Goal: Navigation & Orientation: Find specific page/section

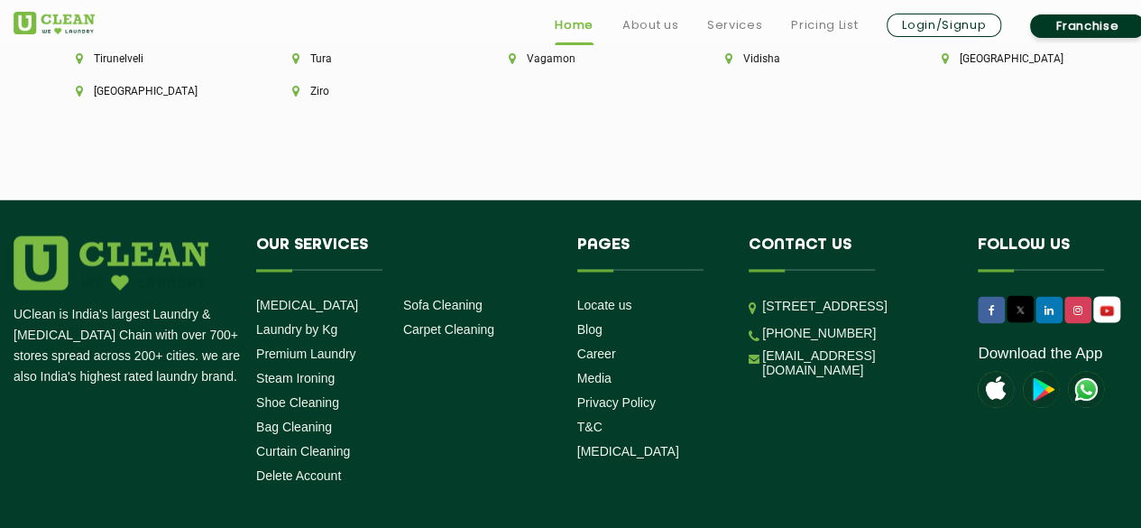
scroll to position [5162, 0]
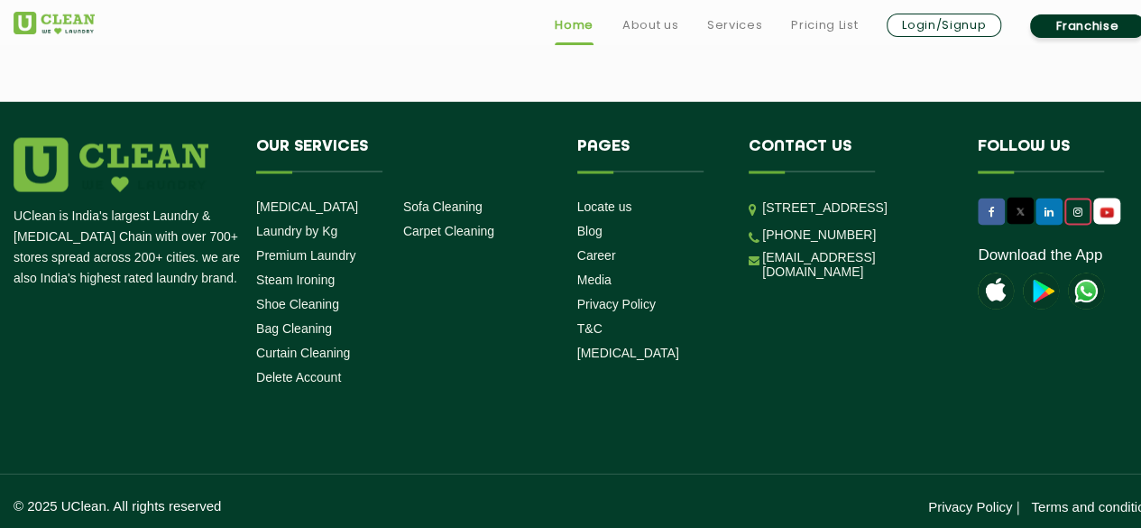
click at [1072, 208] on link at bounding box center [1077, 211] width 27 height 27
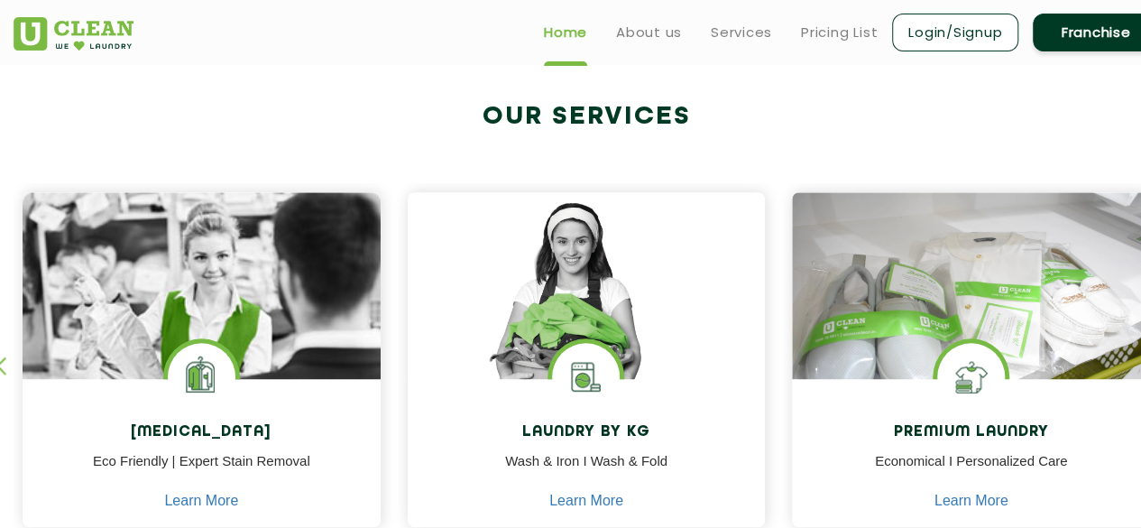
scroll to position [0, 0]
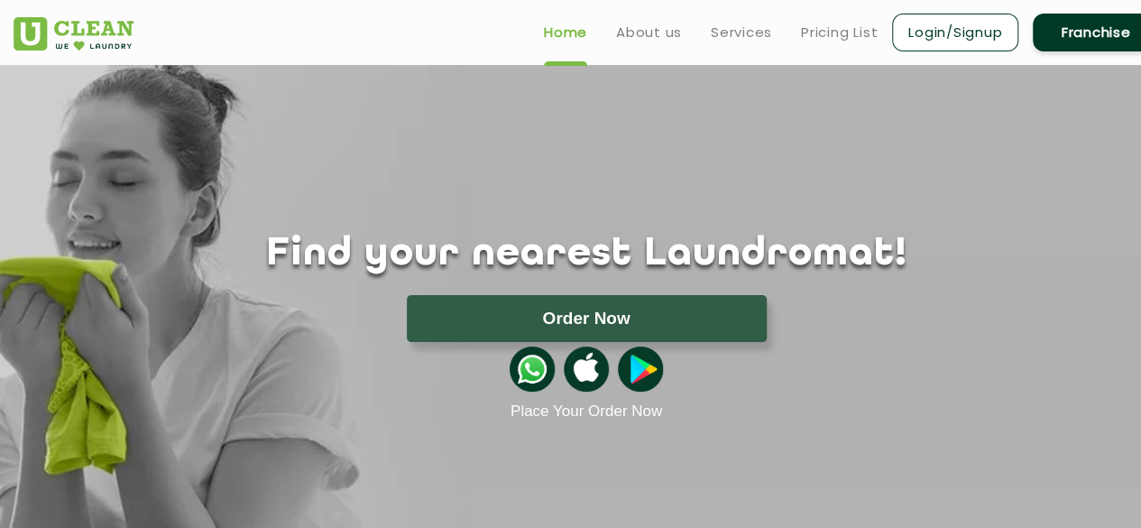
click at [1115, 33] on link "Franchise" at bounding box center [1096, 33] width 126 height 38
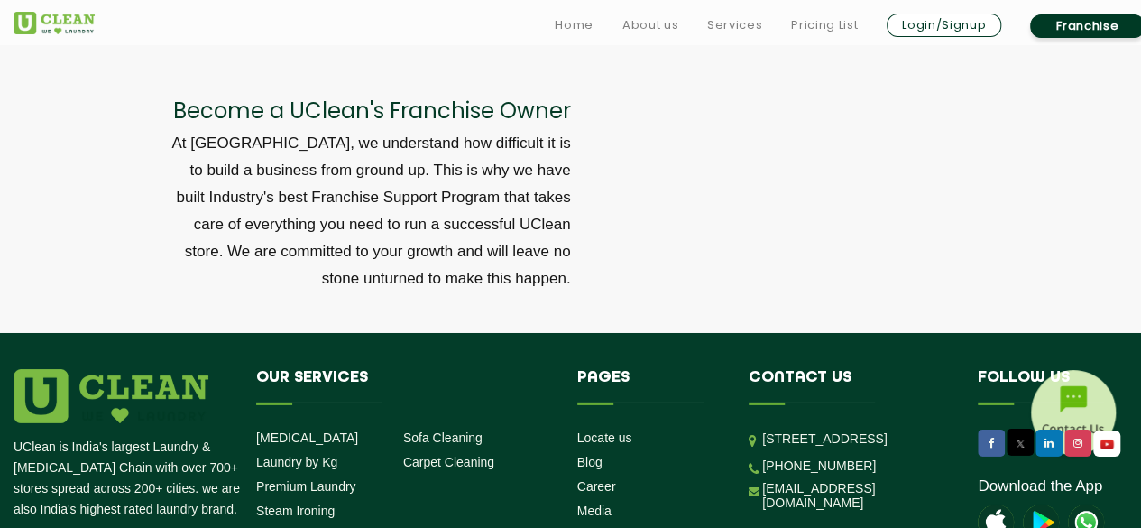
scroll to position [6300, 0]
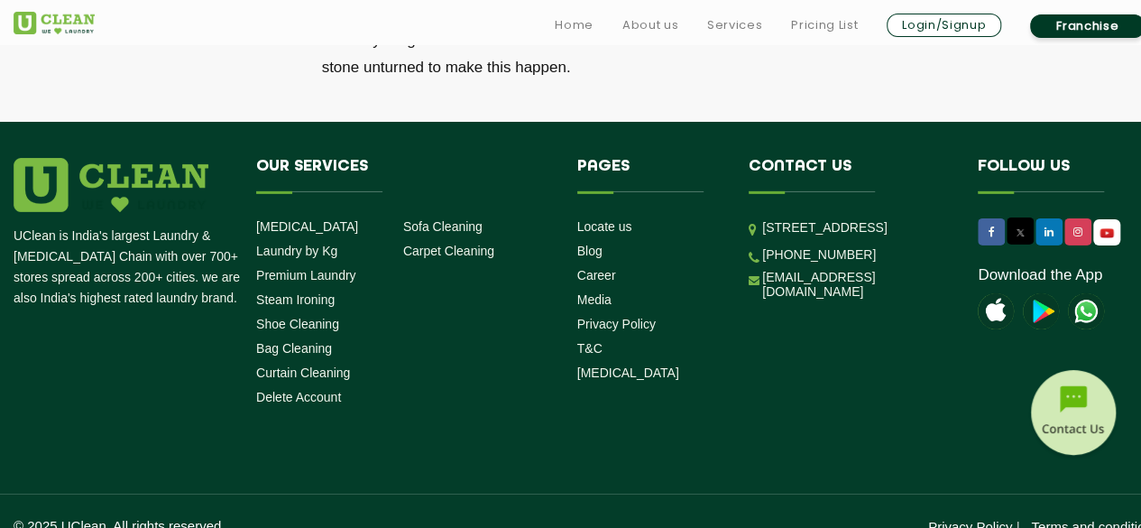
drag, startPoint x: 902, startPoint y: 272, endPoint x: 762, endPoint y: 204, distance: 155.3
click at [762, 217] on p "[STREET_ADDRESS]" at bounding box center [856, 227] width 189 height 21
click at [900, 329] on div "UClean is India's largest Laundry & [MEDICAL_DATA] Chain with over 700+ stores …" at bounding box center [586, 285] width 1173 height 254
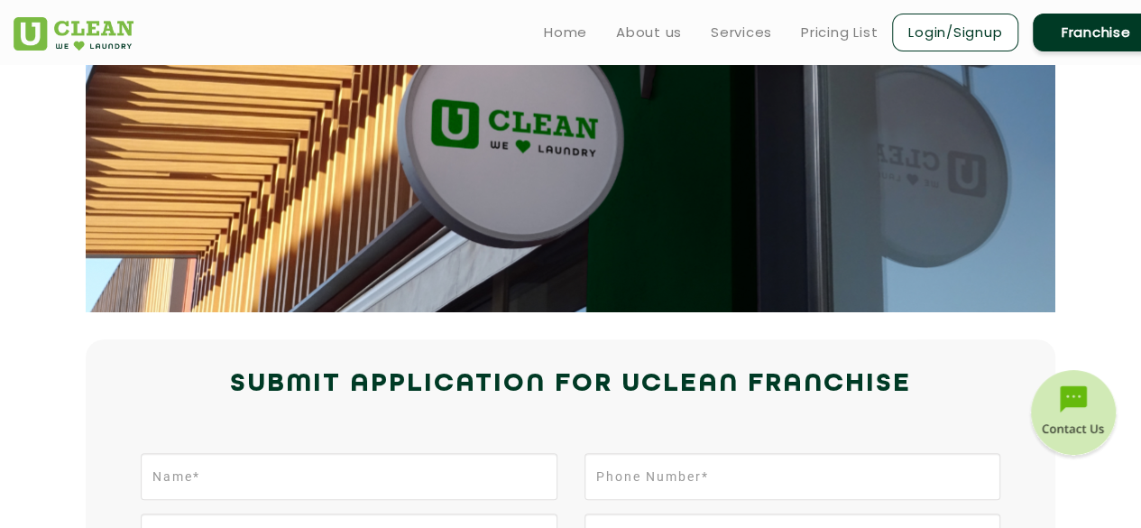
scroll to position [0, 0]
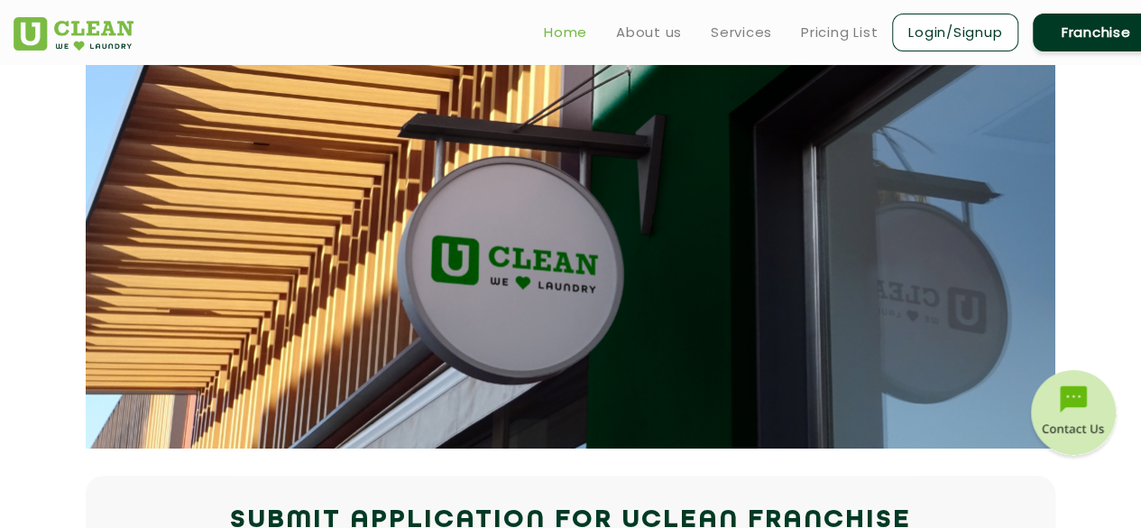
click at [557, 38] on link "Home" at bounding box center [565, 33] width 43 height 22
